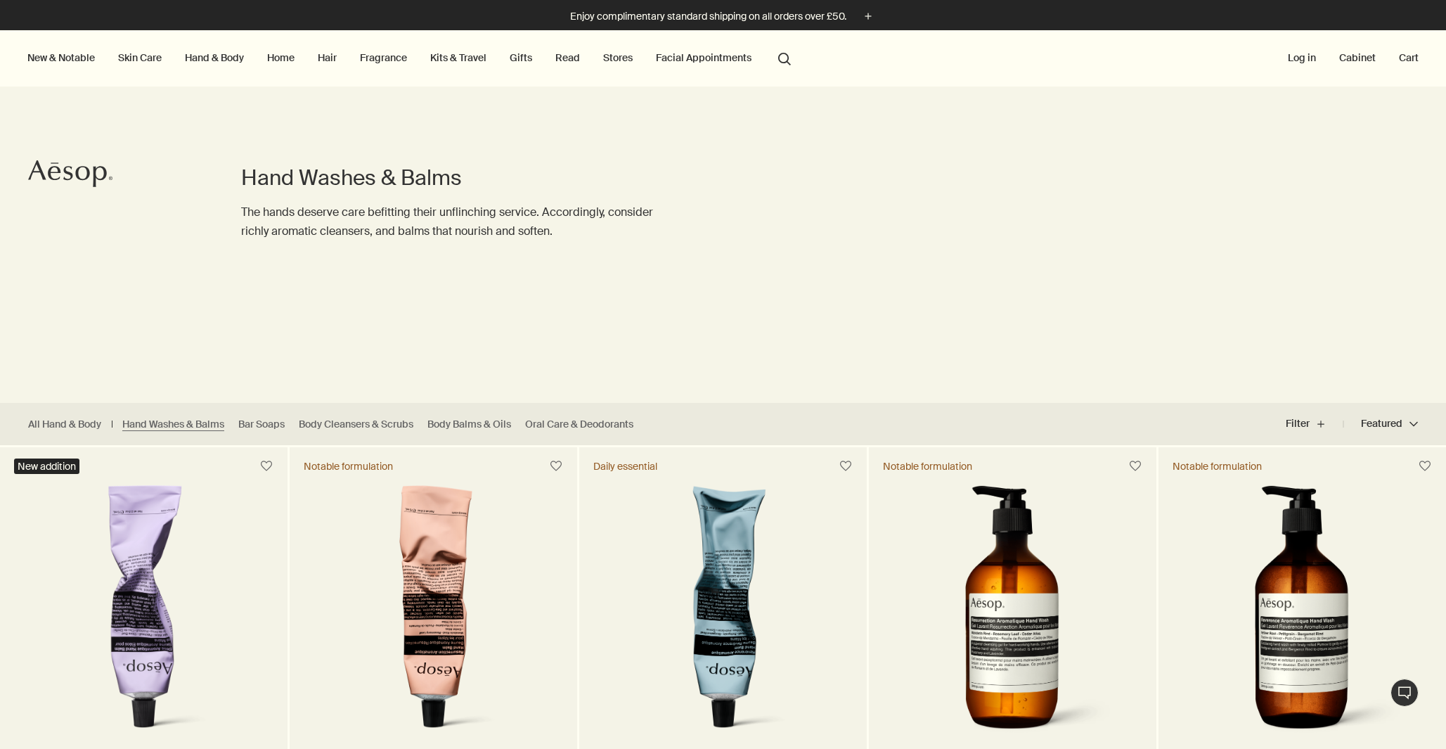
click at [1296, 57] on button "Log in" at bounding box center [1302, 58] width 34 height 18
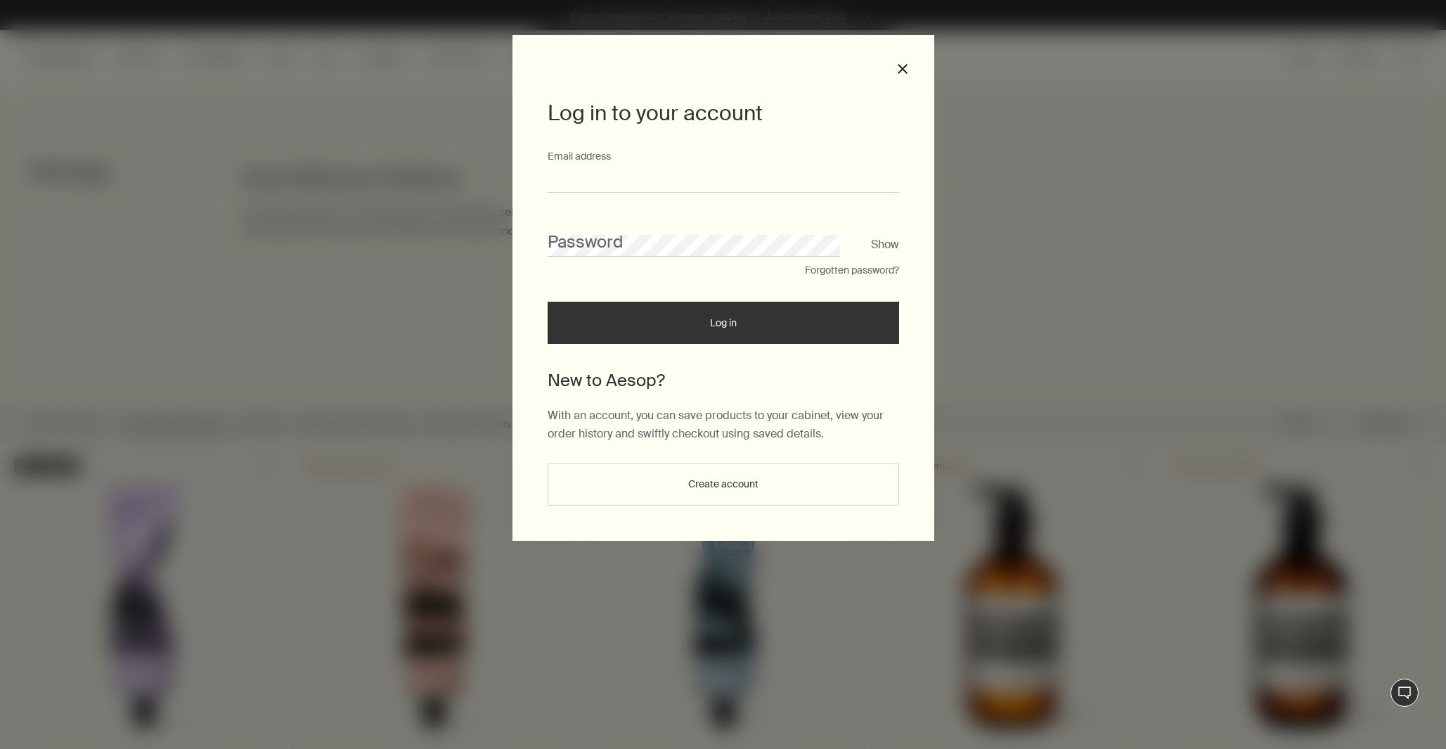
click at [668, 179] on input "Email address" at bounding box center [723, 180] width 351 height 26
type input "**********"
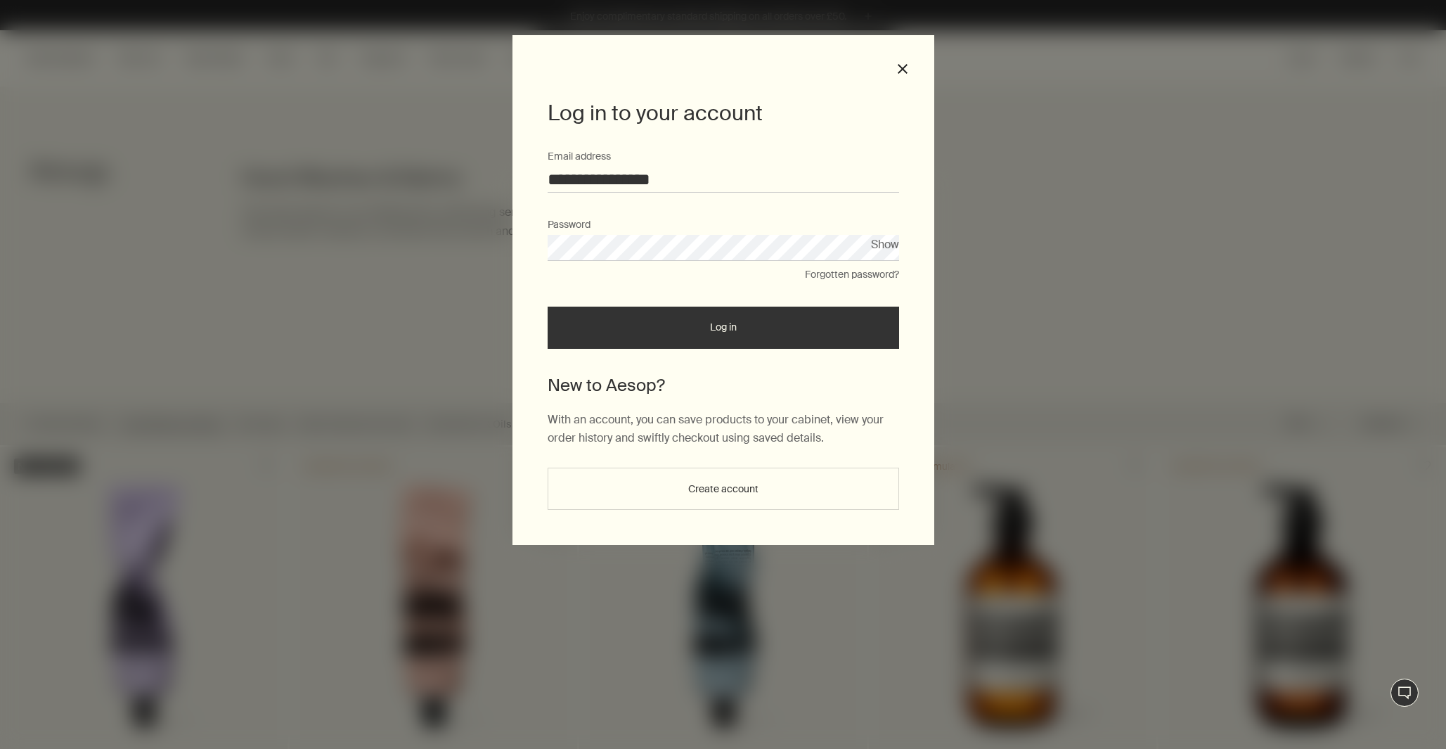
click at [744, 338] on button "Log in" at bounding box center [723, 327] width 351 height 42
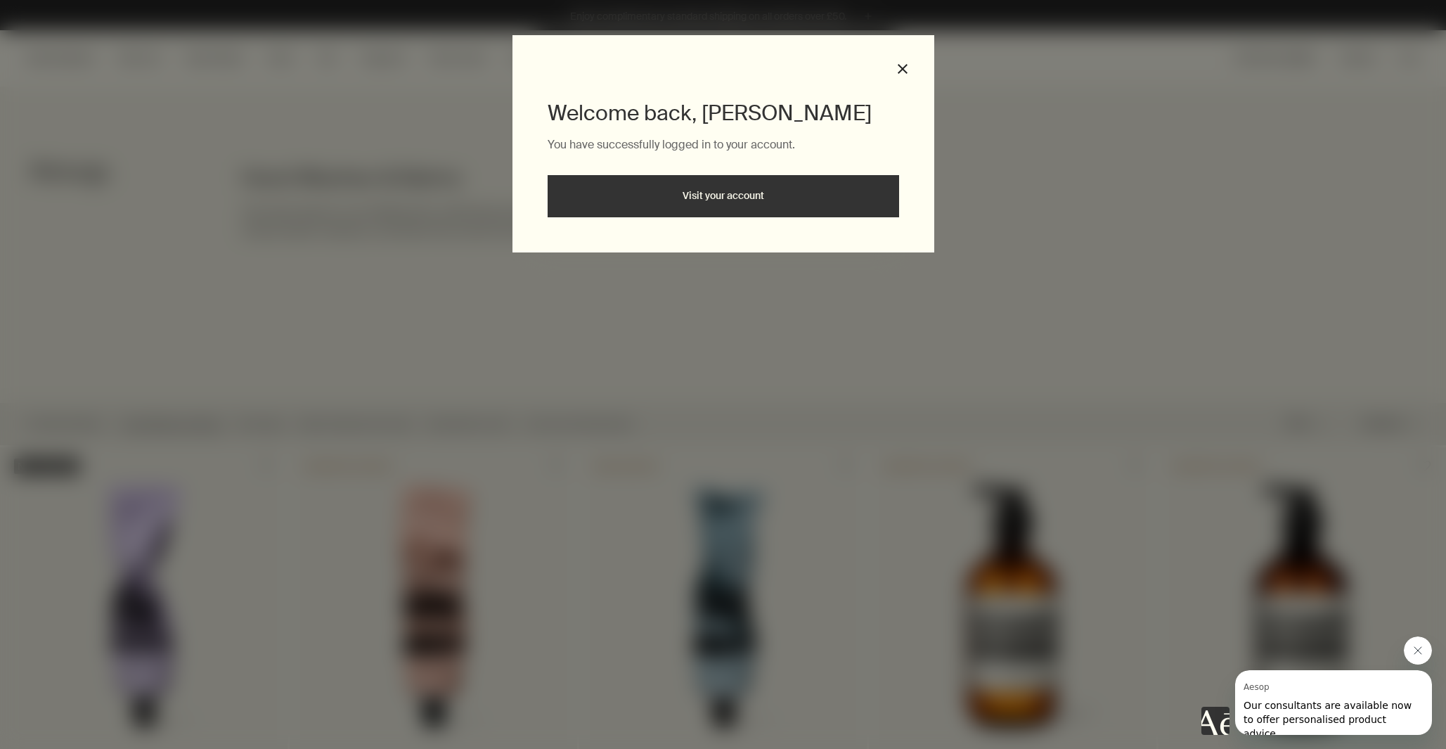
click at [1109, 207] on div "Welcome back, [PERSON_NAME] You have successfully logged in to your account. Vi…" at bounding box center [723, 374] width 1446 height 749
click at [903, 69] on button "close" at bounding box center [902, 69] width 13 height 13
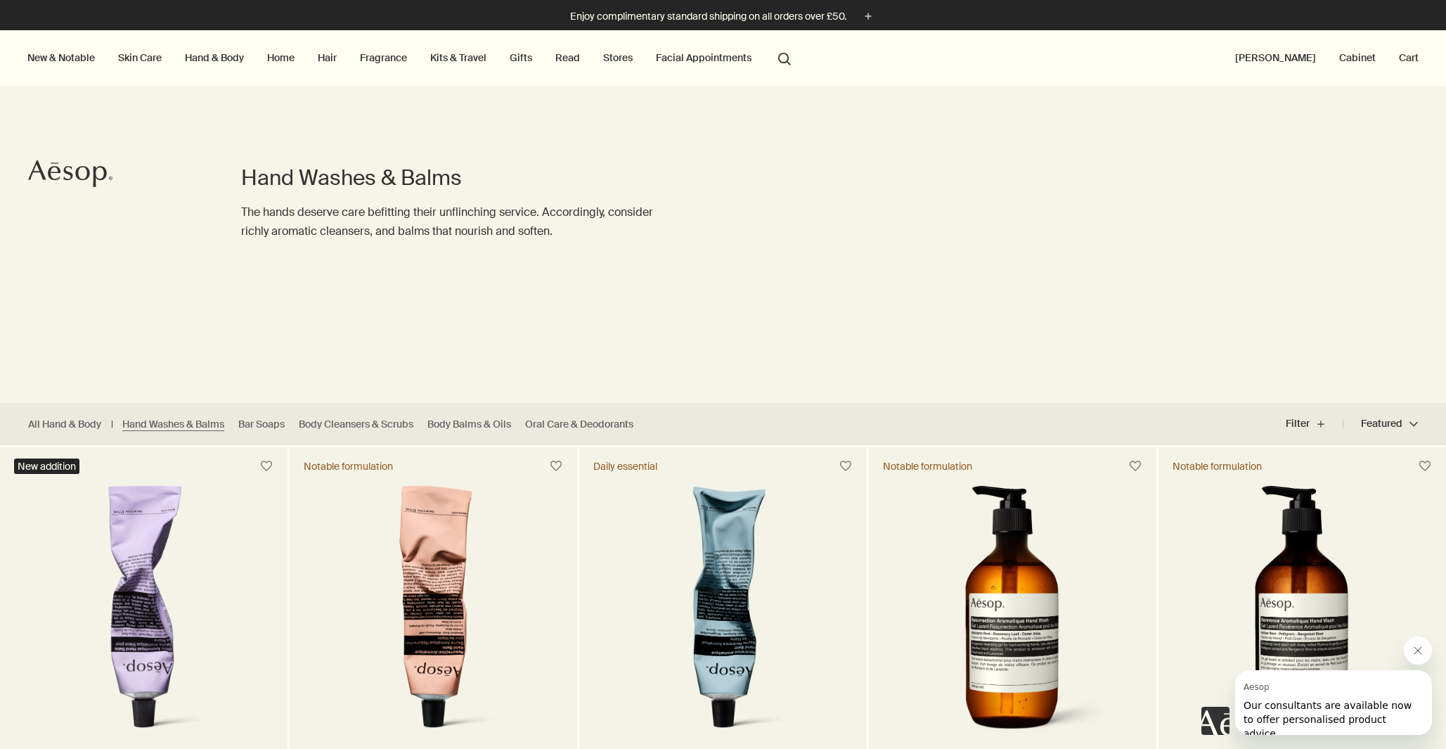
click at [1267, 53] on button "[PERSON_NAME]" at bounding box center [1275, 58] width 86 height 18
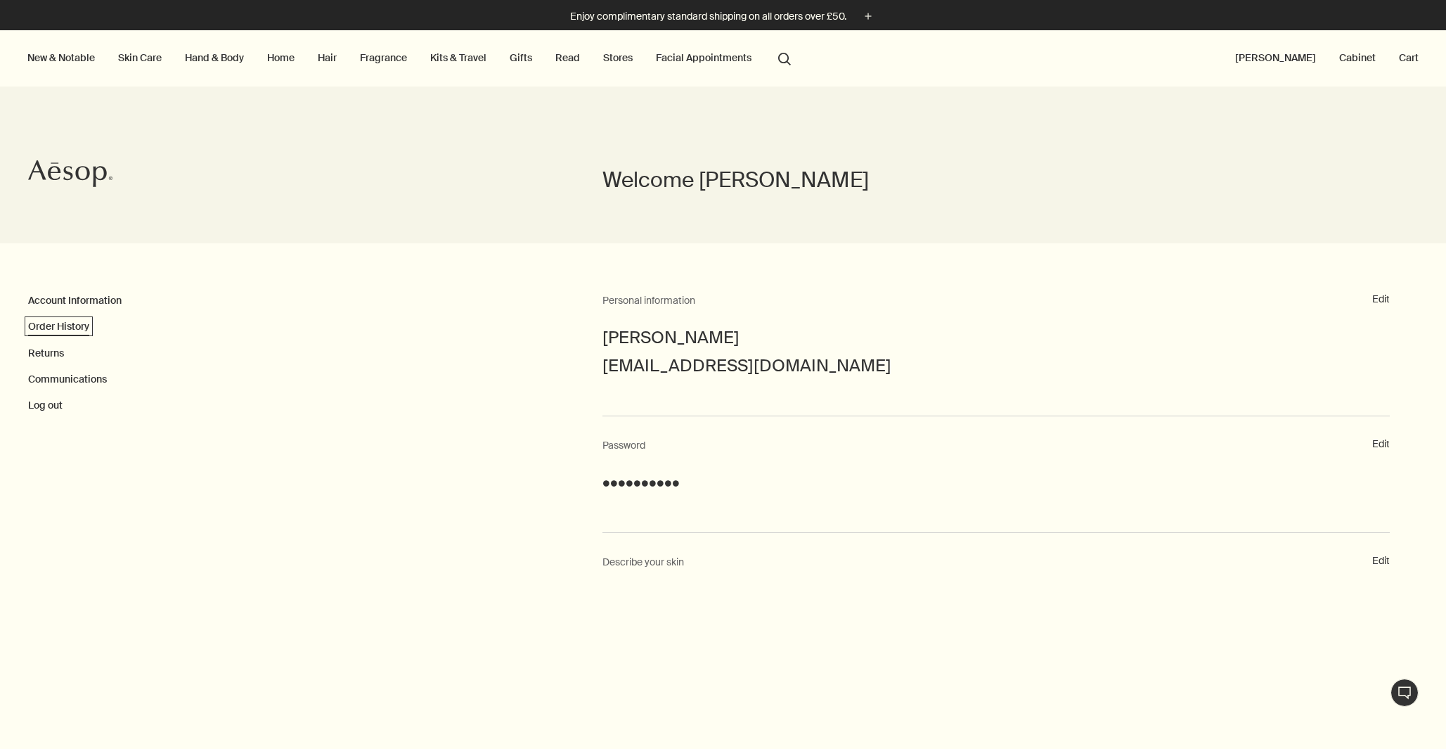
click at [65, 328] on link "Order History" at bounding box center [58, 326] width 61 height 13
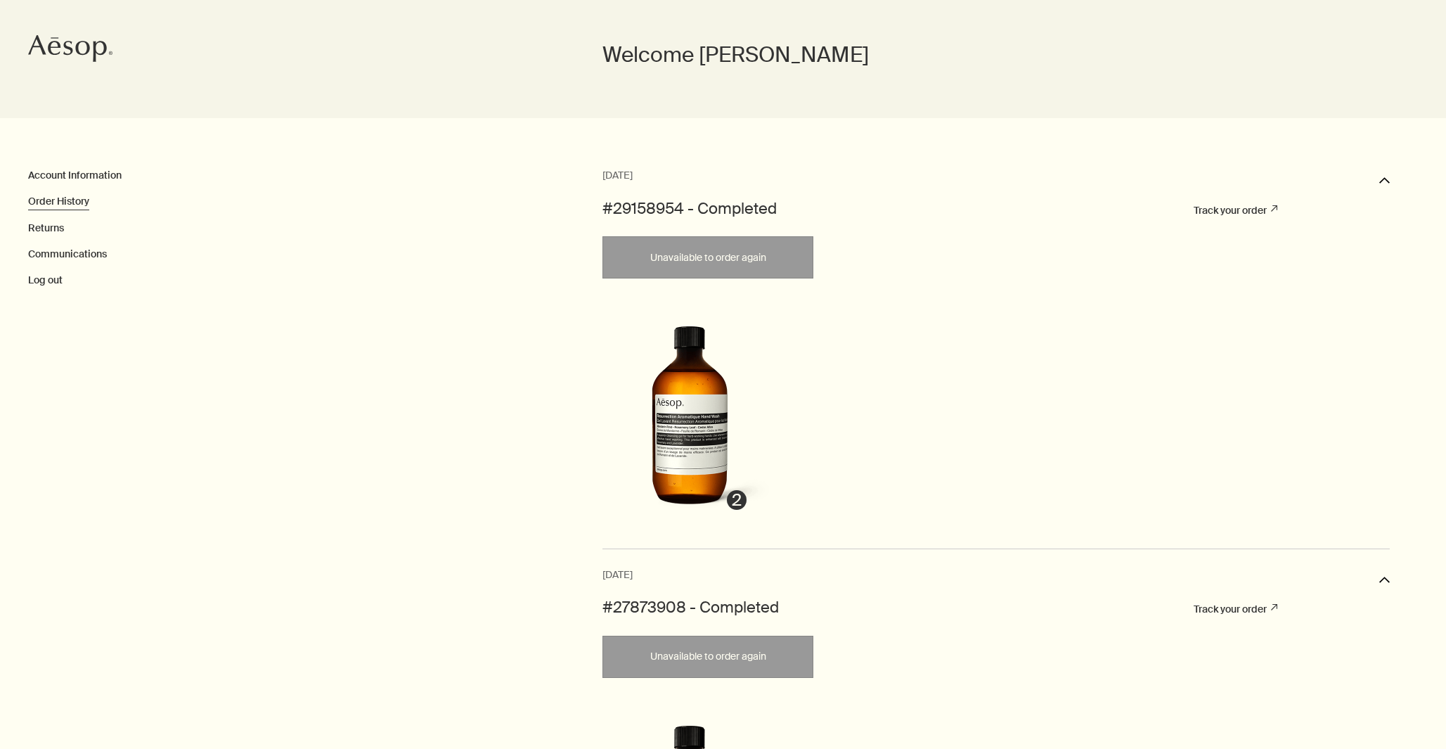
scroll to position [126, 0]
click at [699, 453] on img at bounding box center [690, 411] width 170 height 211
